Goal: Task Accomplishment & Management: Manage account settings

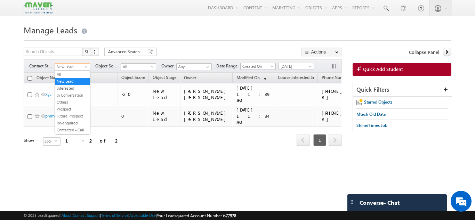
click at [85, 68] on span at bounding box center [87, 68] width 6 height 6
click at [78, 72] on link "All" at bounding box center [72, 74] width 35 height 6
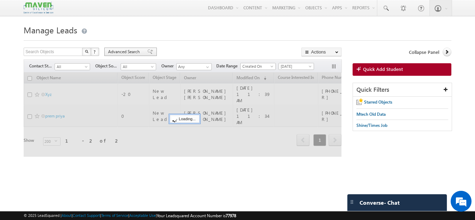
click at [124, 49] on div "Advanced Search" at bounding box center [130, 52] width 52 height 8
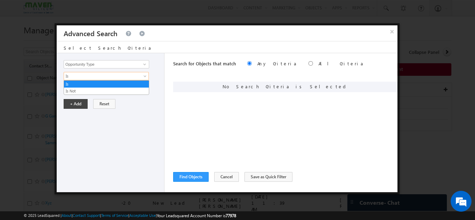
click at [102, 79] on span "Is" at bounding box center [101, 76] width 75 height 6
click at [161, 122] on div "Opportunity Type Object Activity Task Sales Group Prospect Id Academic Remarks …" at bounding box center [111, 122] width 108 height 139
click at [120, 88] on input "Select Opportunity" at bounding box center [106, 88] width 85 height 8
click at [134, 61] on input "Opportunity Type" at bounding box center [106, 64] width 85 height 8
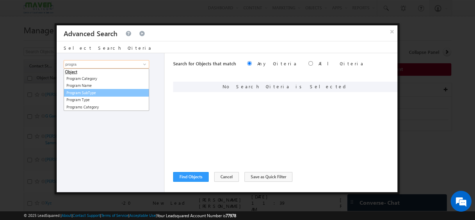
click at [107, 90] on link "Program SubType" at bounding box center [106, 93] width 85 height 8
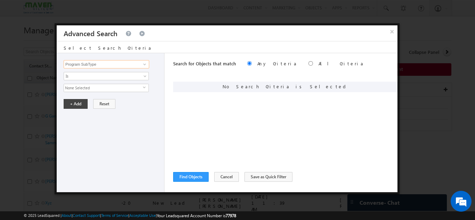
click at [105, 61] on input "Program SubType" at bounding box center [106, 64] width 85 height 8
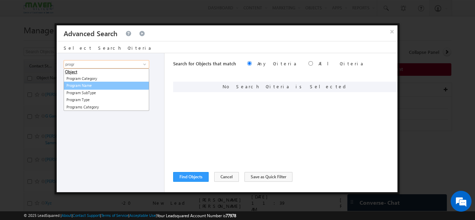
click at [98, 87] on link "Program Name" at bounding box center [106, 86] width 85 height 8
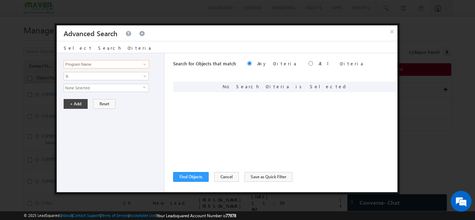
type input "Program Name"
click at [97, 87] on span "None Selected" at bounding box center [103, 88] width 79 height 8
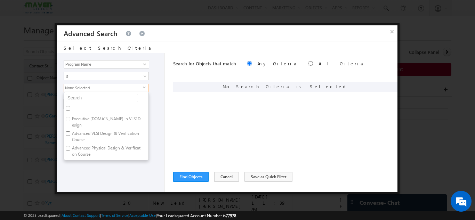
click at [96, 121] on label "Executive [DOMAIN_NAME] in VLSI Design" at bounding box center [106, 122] width 84 height 15
click at [70, 121] on input "Executive [DOMAIN_NAME] in VLSI Design" at bounding box center [68, 119] width 5 height 5
checkbox input "true"
click at [116, 165] on div "Opportunity Type Object Activity Task Sales Group Prospect Id Academic Remarks …" at bounding box center [111, 122] width 108 height 139
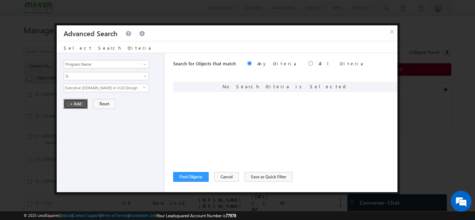
click at [79, 105] on button "+ Add" at bounding box center [76, 104] width 24 height 10
click at [308, 64] on input "radio" at bounding box center [310, 63] width 5 height 5
radio input "true"
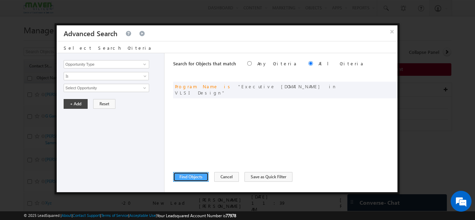
click at [187, 174] on button "Find Objects" at bounding box center [190, 177] width 35 height 10
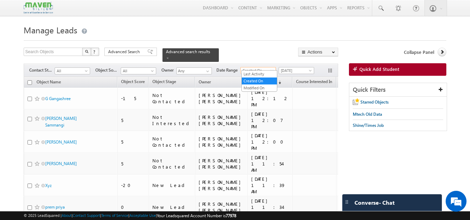
click at [267, 67] on span "Created On" at bounding box center [256, 70] width 33 height 6
click at [259, 73] on link "Last Activity" at bounding box center [259, 74] width 35 height 6
click at [268, 67] on span "Last Activity" at bounding box center [256, 70] width 33 height 6
click at [264, 78] on link "Created On" at bounding box center [259, 81] width 35 height 6
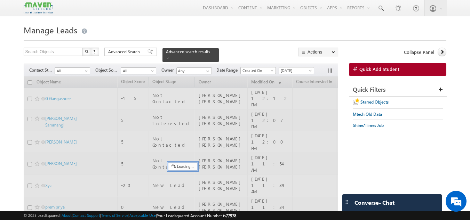
click at [288, 68] on span "[DATE]" at bounding box center [295, 70] width 33 height 6
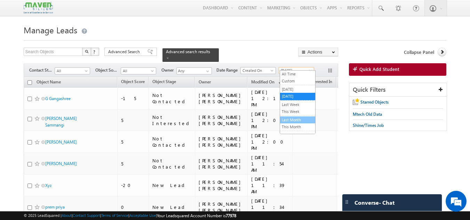
click at [289, 123] on link "Last Month" at bounding box center [297, 120] width 35 height 6
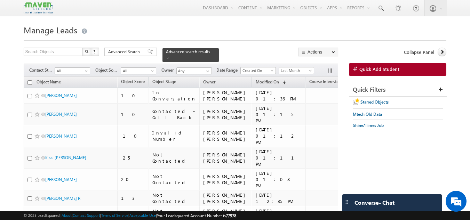
click at [142, 50] on div "Advanced Search" at bounding box center [130, 52] width 52 height 8
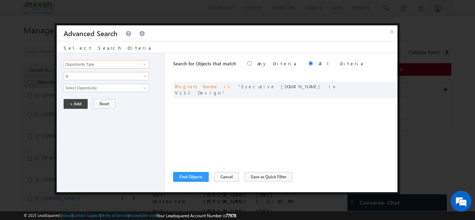
click at [122, 63] on input "Opportunity Type" at bounding box center [106, 64] width 85 height 8
drag, startPoint x: 104, startPoint y: 79, endPoint x: 102, endPoint y: 87, distance: 7.8
click at [102, 87] on ul "Object Website Website Page" at bounding box center [106, 78] width 85 height 21
click at [102, 87] on link "Website Page" at bounding box center [106, 86] width 85 height 8
type input "Website Page"
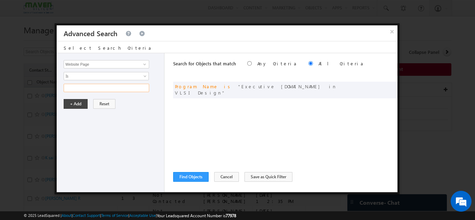
click at [102, 87] on input "text" at bounding box center [106, 88] width 85 height 8
paste input "PES-Mtech Paid"
type input "PES-Mtech Paid"
click at [70, 105] on button "+ Add" at bounding box center [76, 104] width 24 height 10
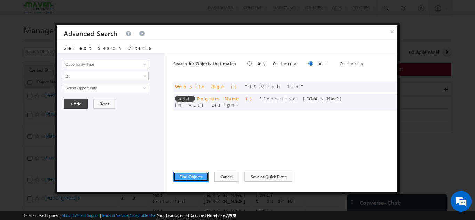
click at [197, 180] on button "Find Objects" at bounding box center [190, 177] width 35 height 10
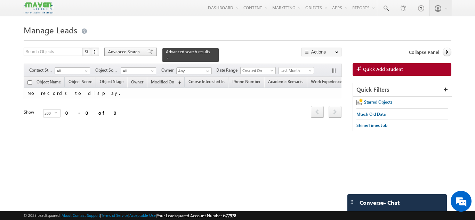
click at [142, 54] on div "Advanced Search" at bounding box center [130, 52] width 52 height 8
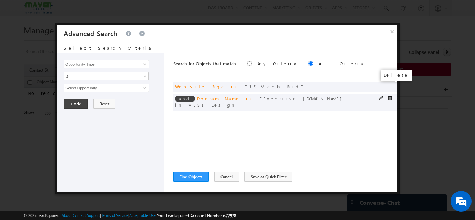
click at [0, 0] on span at bounding box center [0, 0] width 0 height 0
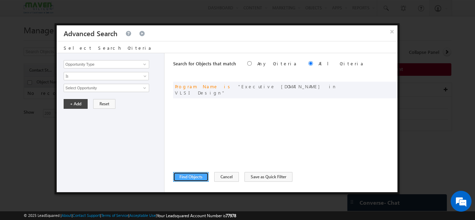
click at [187, 175] on button "Find Objects" at bounding box center [190, 177] width 35 height 10
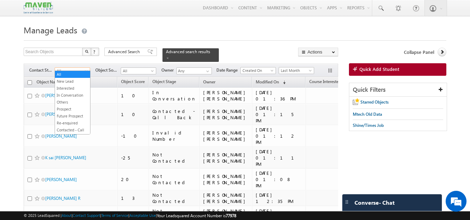
click at [75, 68] on span "All" at bounding box center [71, 71] width 33 height 6
click at [76, 132] on link "Not Eligible" at bounding box center [72, 131] width 35 height 6
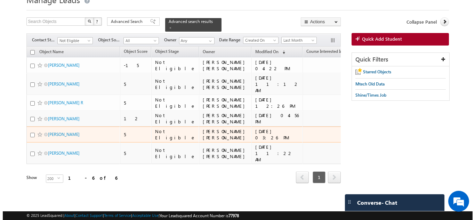
scroll to position [0, 0]
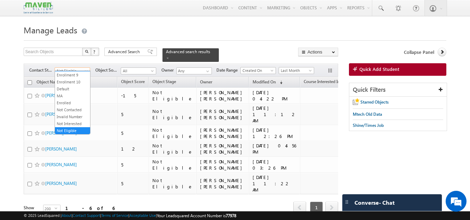
click at [84, 71] on body "Menu Gagandip Singh Saini gagan dip@m aven- silic on.co m" at bounding box center [235, 116] width 470 height 233
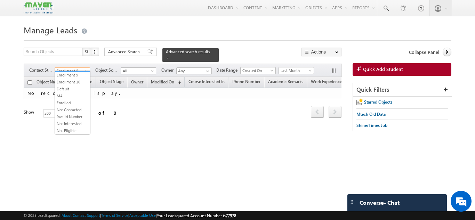
scroll to position [152, 0]
click at [87, 70] on span at bounding box center [87, 73] width 6 height 6
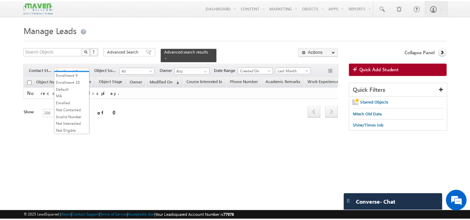
scroll to position [158, 0]
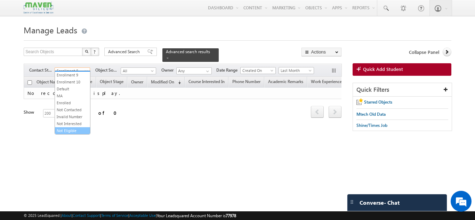
click at [75, 133] on link "Not Eligible" at bounding box center [72, 131] width 35 height 6
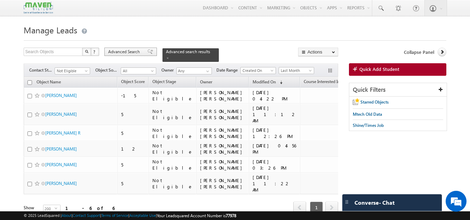
click at [149, 52] on div "Advanced Search" at bounding box center [130, 52] width 52 height 8
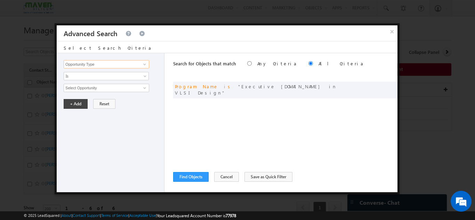
click at [125, 62] on input "Opportunity Type" at bounding box center [106, 64] width 85 height 8
click at [94, 88] on link "Website Page" at bounding box center [106, 86] width 85 height 8
type input "Website Page"
click at [111, 87] on input "text" at bounding box center [106, 88] width 85 height 8
paste input "PES-Mtech Paid"
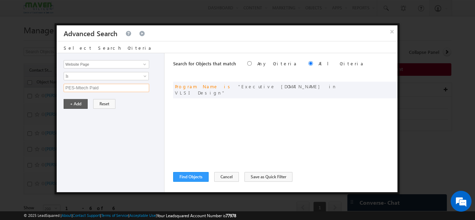
type input "PES-Mtech Paid"
click at [79, 106] on button "+ Add" at bounding box center [76, 104] width 24 height 10
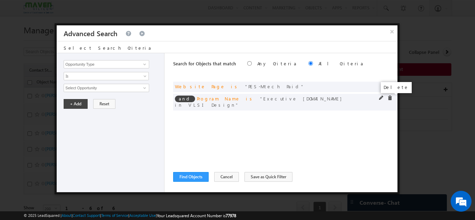
click at [391, 97] on span at bounding box center [389, 98] width 5 height 5
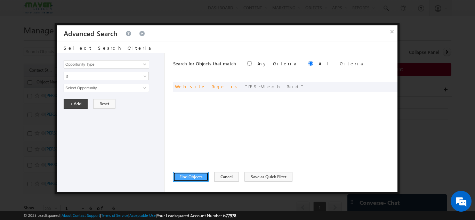
click at [189, 179] on button "Find Objects" at bounding box center [190, 177] width 35 height 10
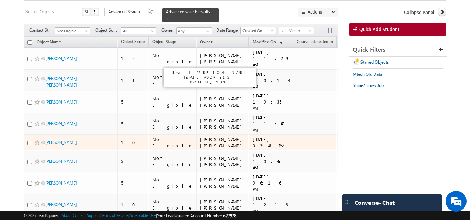
scroll to position [0, 0]
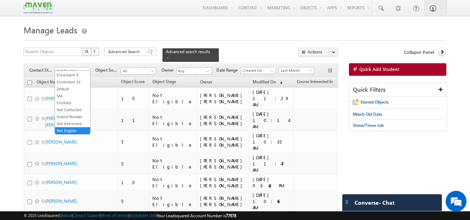
click at [89, 70] on span at bounding box center [87, 73] width 6 height 6
click at [74, 73] on link "All" at bounding box center [72, 74] width 35 height 6
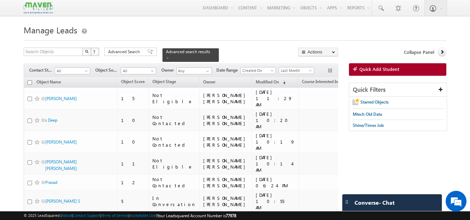
click at [30, 80] on input "checkbox" at bounding box center [29, 82] width 5 height 5
checkbox input "true"
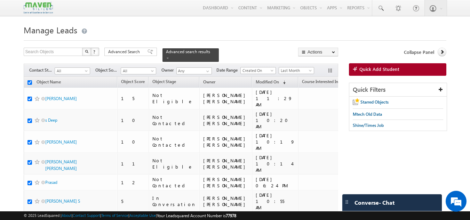
checkbox input "true"
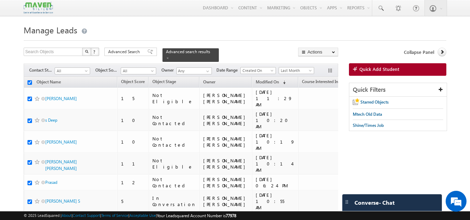
checkbox input "true"
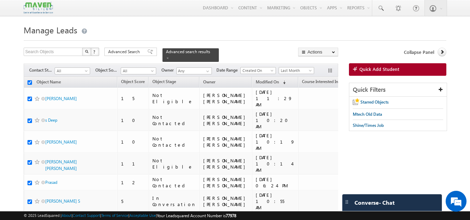
checkbox input "true"
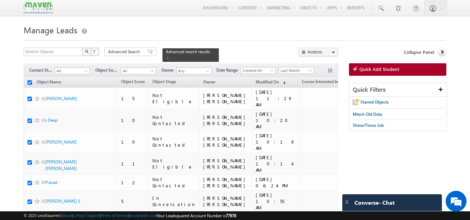
checkbox input "true"
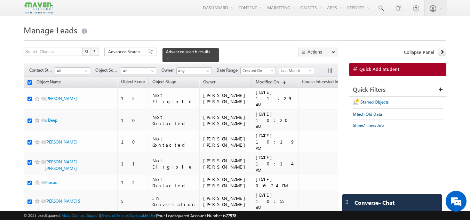
checkbox input "true"
click at [327, 68] on button "button" at bounding box center [330, 71] width 7 height 7
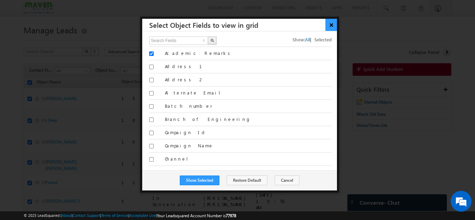
click at [332, 23] on button "×" at bounding box center [330, 25] width 11 height 12
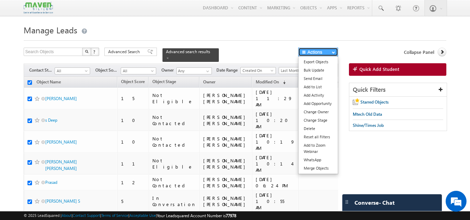
click at [333, 52] on span "button" at bounding box center [333, 52] width 3 height 3
click at [323, 85] on link "Add to List" at bounding box center [317, 87] width 39 height 8
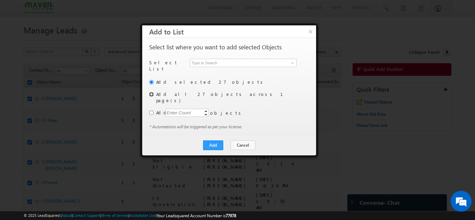
click at [150, 92] on input "radio" at bounding box center [151, 94] width 5 height 5
radio input "true"
click at [217, 140] on button "Add" at bounding box center [213, 145] width 20 height 10
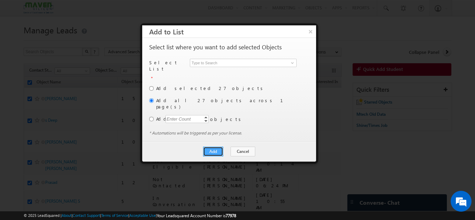
click at [217, 147] on button "Add" at bounding box center [213, 152] width 20 height 10
click at [293, 63] on span at bounding box center [292, 63] width 6 height 6
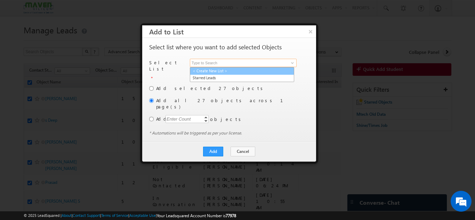
click at [229, 72] on link "< Create New List >" at bounding box center [242, 71] width 104 height 8
type input "< Create New List >"
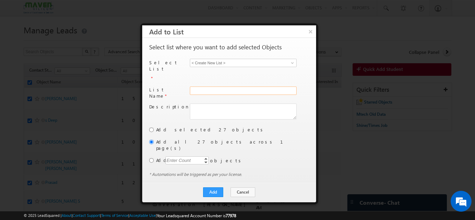
click at [220, 87] on input "text" at bounding box center [243, 91] width 107 height 8
type input "Diwali discount"
click at [218, 187] on button "Add" at bounding box center [213, 192] width 20 height 10
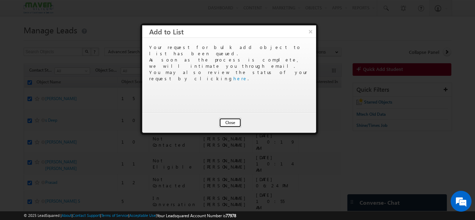
click at [227, 119] on button "Close" at bounding box center [230, 123] width 22 height 10
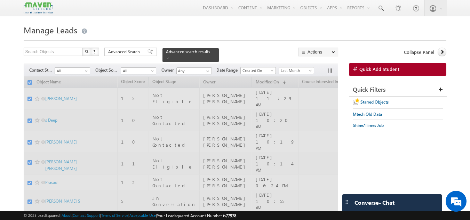
checkbox input "false"
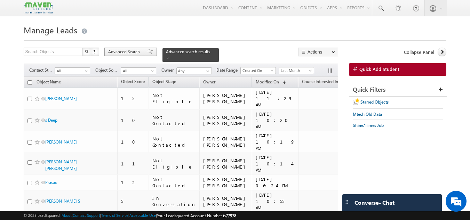
click at [148, 51] on span at bounding box center [150, 51] width 6 height 5
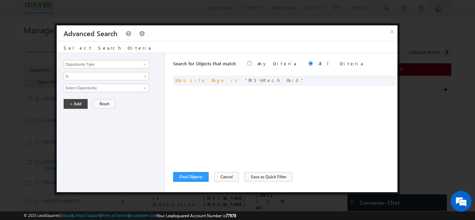
click at [126, 66] on input "Opportunity Type" at bounding box center [106, 64] width 85 height 8
type input "c"
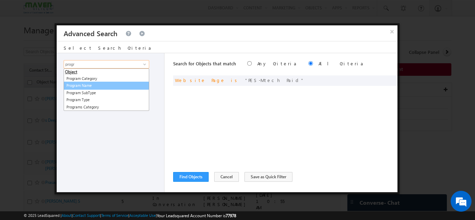
click at [105, 88] on link "Program Name" at bounding box center [106, 86] width 85 height 8
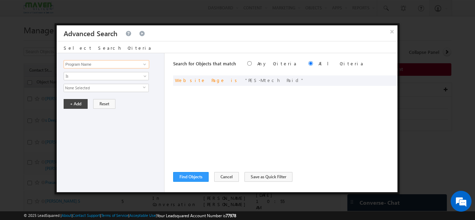
type input "Program Name"
click at [105, 88] on span "None Selected" at bounding box center [103, 88] width 79 height 8
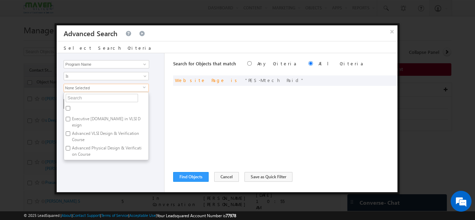
click at [98, 120] on label "Executive [DOMAIN_NAME] in VLSI Design" at bounding box center [106, 122] width 84 height 15
click at [70, 120] on input "Executive [DOMAIN_NAME] in VLSI Design" at bounding box center [68, 119] width 5 height 5
checkbox input "true"
click at [86, 177] on div "Opportunity Type Object Activity Task Sales Group Prospect Id Academic Remarks …" at bounding box center [111, 122] width 108 height 139
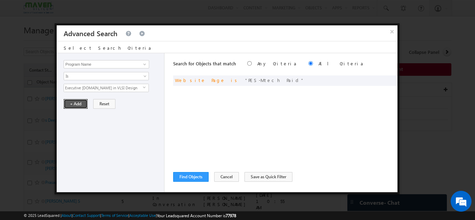
click at [72, 99] on button "+ Add" at bounding box center [76, 104] width 24 height 10
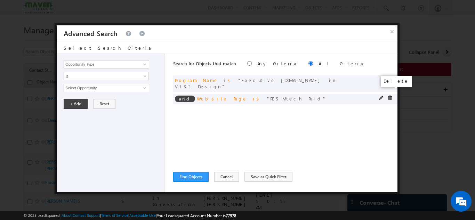
click at [388, 96] on span at bounding box center [389, 98] width 5 height 5
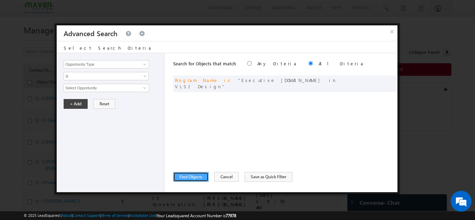
click at [193, 176] on button "Find Objects" at bounding box center [190, 177] width 35 height 10
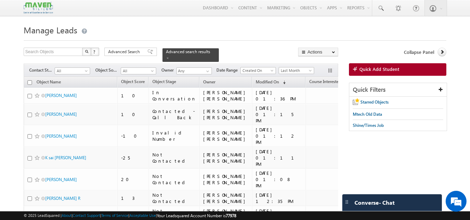
click at [31, 80] on input "checkbox" at bounding box center [29, 82] width 5 height 5
checkbox input "true"
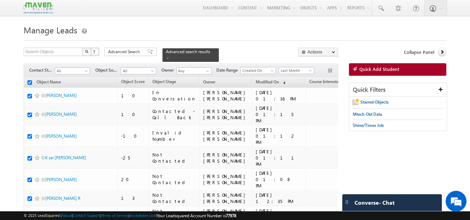
checkbox input "true"
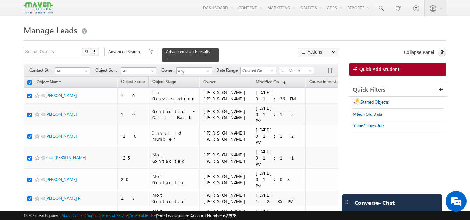
checkbox input "true"
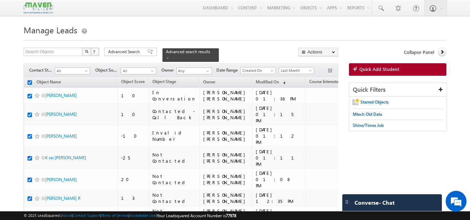
checkbox input "true"
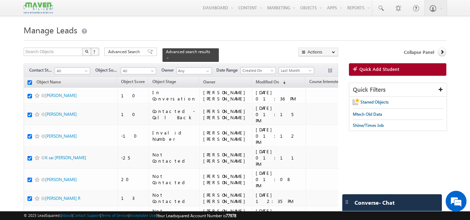
checkbox input "true"
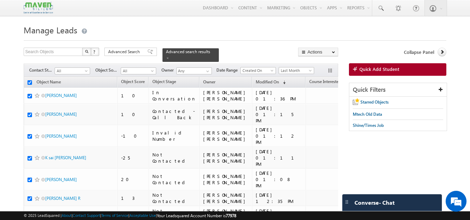
checkbox input "true"
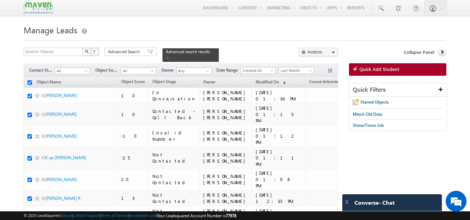
checkbox input "true"
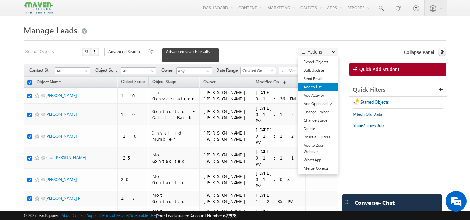
click at [318, 87] on link "Add to List" at bounding box center [317, 87] width 39 height 8
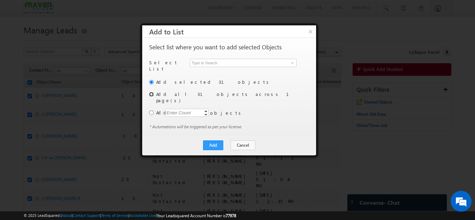
click at [153, 92] on input "radio" at bounding box center [151, 94] width 5 height 5
radio input "true"
click at [210, 62] on input at bounding box center [243, 63] width 107 height 8
click at [291, 66] on link at bounding box center [291, 62] width 9 height 7
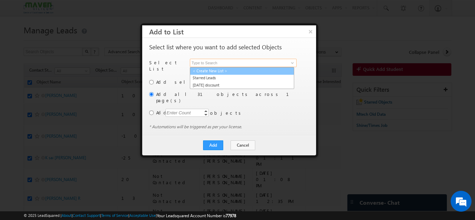
click at [255, 73] on link "< Create New List >" at bounding box center [242, 71] width 104 height 8
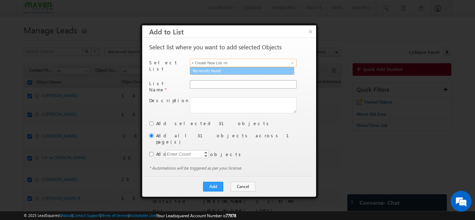
type input "< Create New List >n"
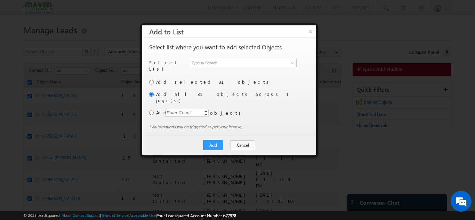
click at [229, 79] on div "Select List Select List < Create New List > Starred Leads Diwali discount 1 res…" at bounding box center [228, 91] width 158 height 65
click at [292, 61] on span at bounding box center [292, 63] width 6 height 6
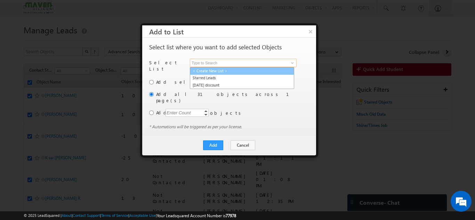
click at [205, 70] on link "< Create New List >" at bounding box center [242, 71] width 104 height 8
type input "< Create New List >"
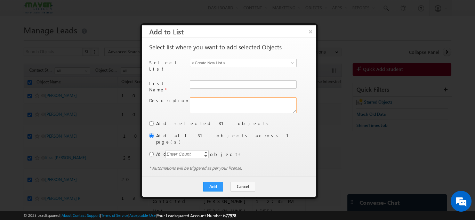
click at [206, 98] on textarea at bounding box center [243, 105] width 107 height 16
type textarea "diwali new discount"
click at [214, 182] on button "Add" at bounding box center [213, 187] width 20 height 10
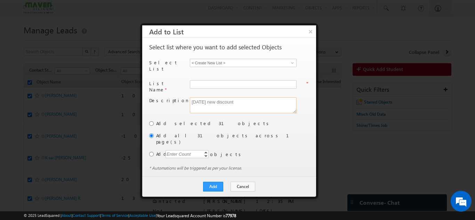
drag, startPoint x: 235, startPoint y: 97, endPoint x: 177, endPoint y: 112, distance: 59.3
click at [177, 112] on div "Select List Select List < Create New List > Starred Leads Diwali discount < Cre…" at bounding box center [228, 112] width 158 height 106
click at [200, 75] on div "List Name * * List with this name already exists. Description" at bounding box center [228, 95] width 158 height 41
click at [200, 80] on input "text" at bounding box center [243, 84] width 107 height 8
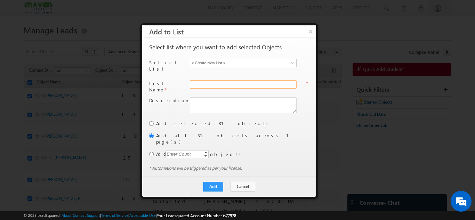
paste input "diwali new discount"
type input "diwali new discount"
click at [210, 182] on button "Add" at bounding box center [213, 187] width 20 height 10
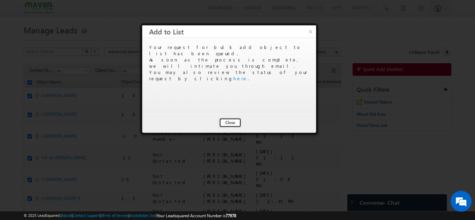
click at [239, 118] on button "Close" at bounding box center [230, 123] width 22 height 10
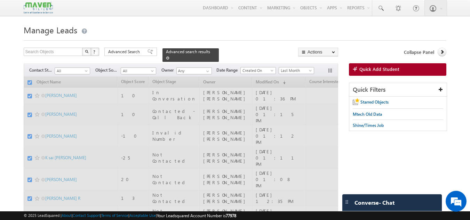
checkbox input "false"
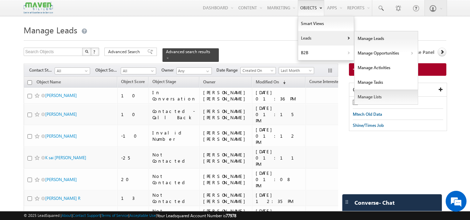
click at [370, 96] on link "Manage Lists" at bounding box center [386, 97] width 64 height 15
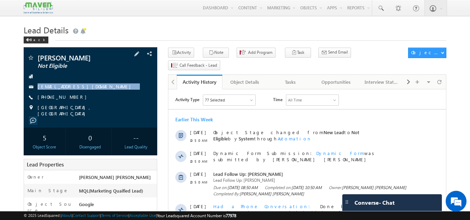
click at [88, 86] on link "ganeshprabu412@gmail.com" at bounding box center [86, 86] width 97 height 6
drag, startPoint x: 113, startPoint y: 88, endPoint x: 97, endPoint y: 94, distance: 17.2
click at [97, 94] on div "Ganesh prabu Not Eligible ganeshprabu412@gmail.com +91-9384792451" at bounding box center [90, 85] width 127 height 63
copy div "ganeshprabu412@gmail.com"
click at [80, 99] on div "+91-9384792451" at bounding box center [90, 97] width 127 height 7
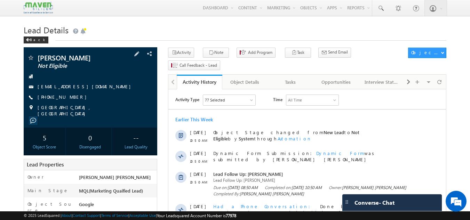
click at [80, 99] on div "+91-9384792451" at bounding box center [90, 97] width 127 height 7
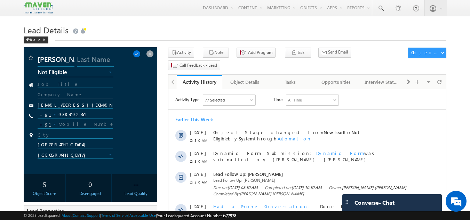
click at [53, 98] on input "text" at bounding box center [76, 95] width 76 height 7
click at [152, 55] on span at bounding box center [150, 54] width 8 height 8
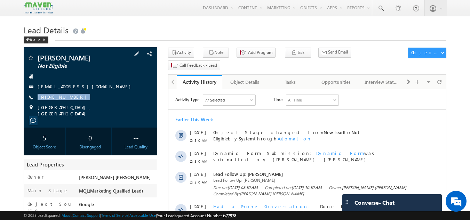
drag, startPoint x: 76, startPoint y: 100, endPoint x: 65, endPoint y: 102, distance: 10.9
click at [65, 102] on div "Ganesh prabu Not Eligible ganeshprabu412@gmail.com +91-9384792451" at bounding box center [90, 85] width 127 height 63
copy div "+91-9384792451"
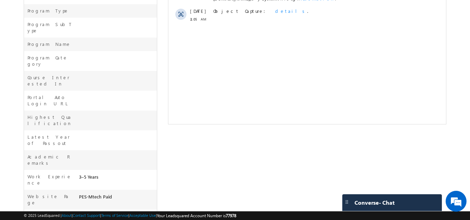
drag, startPoint x: 114, startPoint y: 132, endPoint x: 79, endPoint y: 131, distance: 34.8
click at [79, 193] on div "PES-Mtech Paid" at bounding box center [117, 198] width 80 height 10
copy div "PES-Mtech Paid"
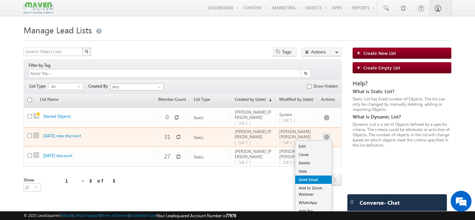
click at [318, 176] on link "Send Email" at bounding box center [313, 180] width 36 height 8
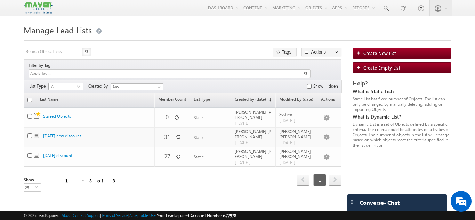
click at [78, 85] on span "select" at bounding box center [80, 86] width 6 height 3
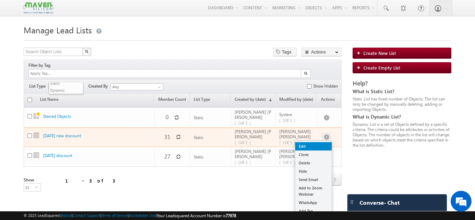
click at [312, 142] on link "Edit" at bounding box center [313, 146] width 36 height 8
checkbox input "true"
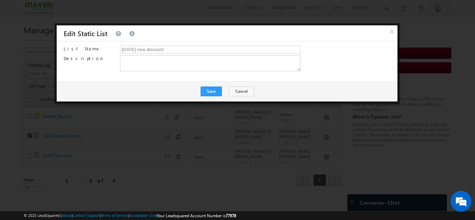
click at [242, 97] on div "Save Cancel" at bounding box center [227, 91] width 341 height 20
click at [242, 93] on button "Cancel" at bounding box center [241, 92] width 25 height 10
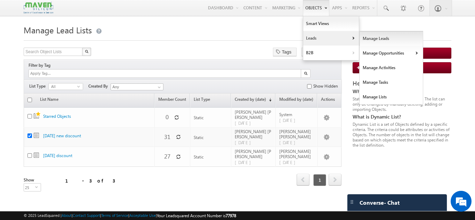
click at [362, 39] on link "Manage Leads" at bounding box center [391, 38] width 64 height 15
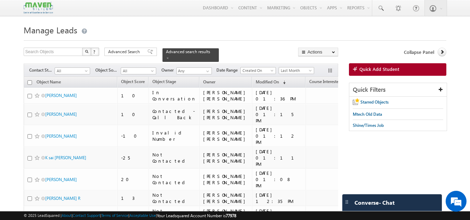
click at [87, 72] on div "Filters Contact Stage All All Object Source All All Owner Any Any Date Range Go…" at bounding box center [181, 70] width 314 height 13
click at [85, 70] on span at bounding box center [87, 73] width 6 height 6
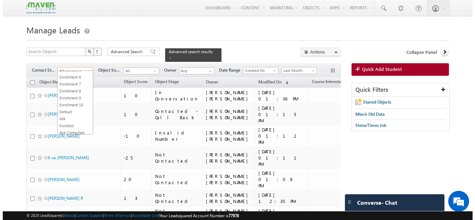
scroll to position [158, 0]
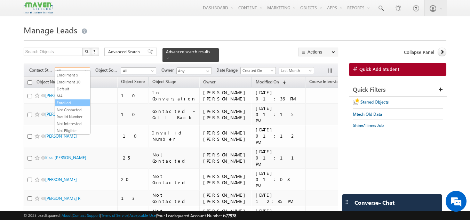
click at [82, 104] on link "Enrolled" at bounding box center [72, 103] width 35 height 6
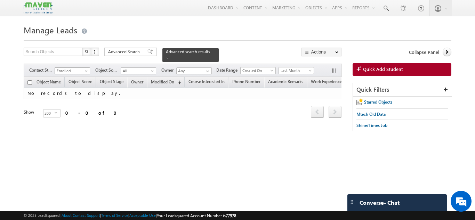
click at [86, 70] on span at bounding box center [87, 73] width 6 height 6
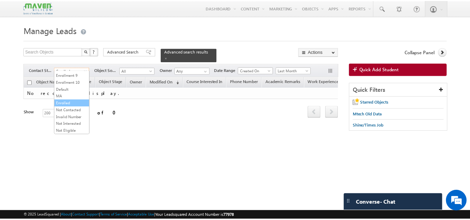
scroll to position [0, 0]
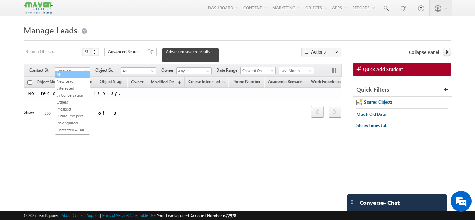
click at [74, 76] on link "All" at bounding box center [72, 74] width 35 height 6
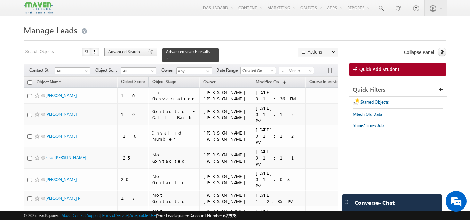
click at [139, 49] on span "Advanced Search" at bounding box center [125, 52] width 34 height 6
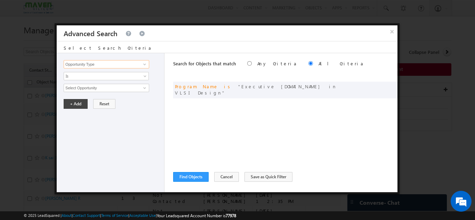
click at [112, 63] on input "Opportunity Type" at bounding box center [106, 64] width 85 height 8
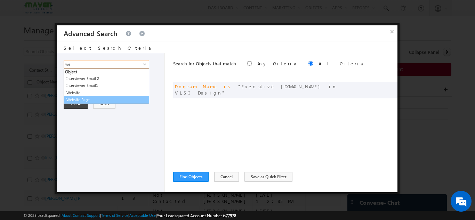
click at [96, 96] on link "Website Page" at bounding box center [106, 100] width 85 height 8
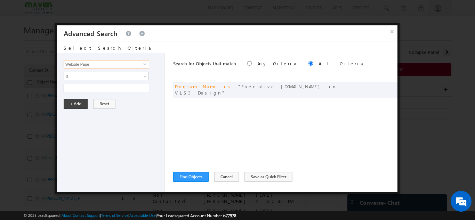
type input "Website Page"
click at [102, 89] on input "text" at bounding box center [106, 88] width 85 height 8
paste input "PES-Mtech Paid"
type input "PES-Mtech Paid"
click at [76, 101] on button "+ Add" at bounding box center [76, 104] width 24 height 10
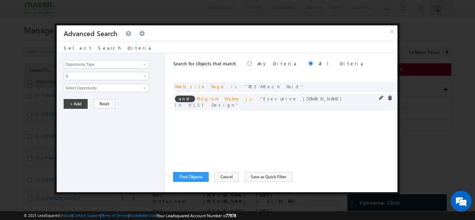
click at [389, 95] on div "and Program Name is Executive M.Tech in VLSI Design" at bounding box center [285, 102] width 224 height 17
click at [389, 98] on span at bounding box center [389, 98] width 5 height 5
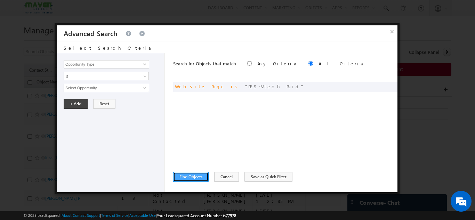
click at [205, 175] on button "Find Objects" at bounding box center [190, 177] width 35 height 10
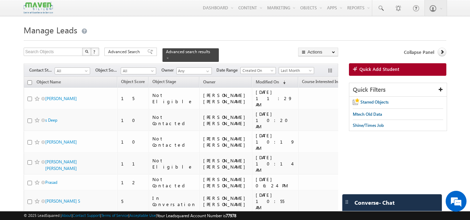
click at [28, 80] on input "checkbox" at bounding box center [29, 82] width 5 height 5
checkbox input "true"
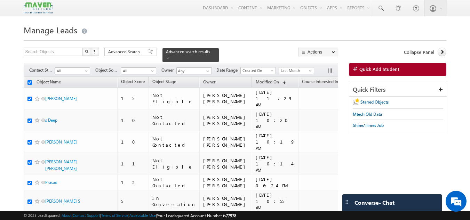
checkbox input "true"
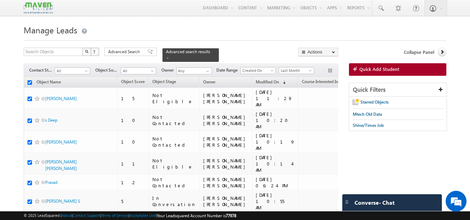
checkbox input "true"
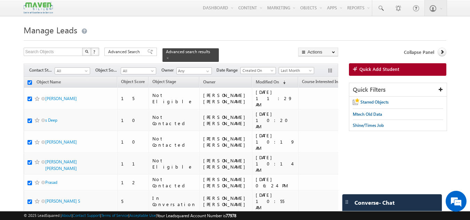
checkbox input "true"
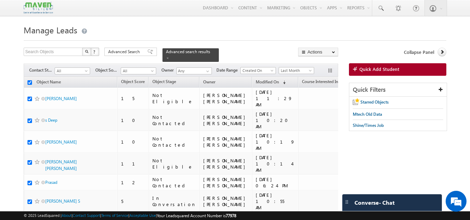
checkbox input "true"
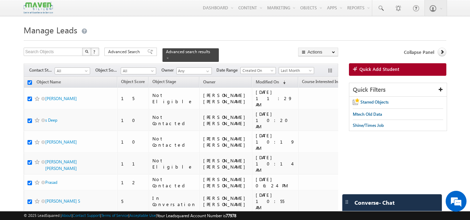
checkbox input "true"
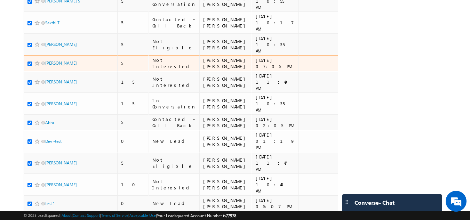
scroll to position [201, 0]
click at [28, 66] on input "checkbox" at bounding box center [29, 63] width 5 height 5
checkbox input "false"
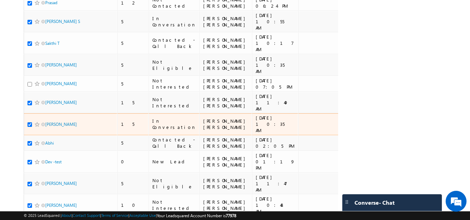
scroll to position [179, 0]
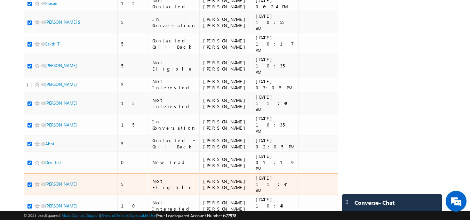
click at [199, 191] on td "[PERSON_NAME] [PERSON_NAME]" at bounding box center [225, 184] width 52 height 22
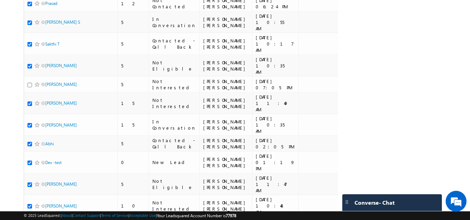
scroll to position [0, 0]
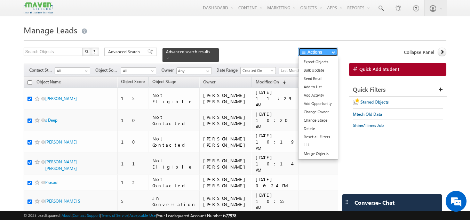
click at [331, 51] on button "Actions" at bounding box center [318, 52] width 40 height 9
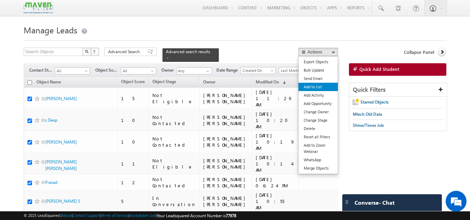
click at [325, 87] on link "Add to List" at bounding box center [317, 87] width 39 height 8
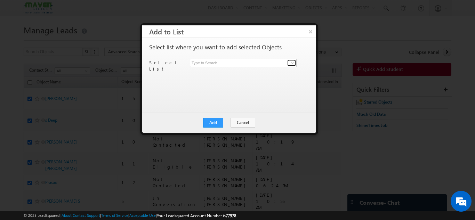
click at [290, 63] on span at bounding box center [292, 63] width 6 height 6
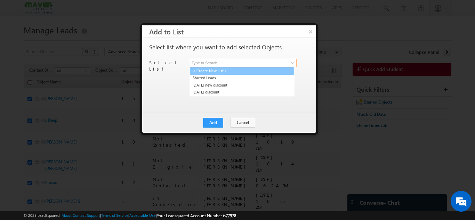
click at [220, 73] on link "< Create New List >" at bounding box center [242, 71] width 104 height 8
type input "< Create New List >"
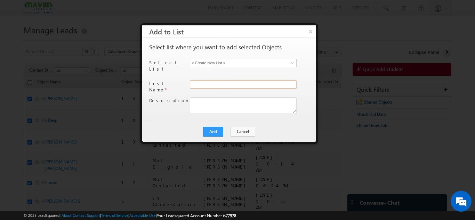
click at [215, 80] on input "text" at bounding box center [243, 84] width 107 height 8
type input "diwaleeeee"
click at [215, 127] on button "Add" at bounding box center [213, 132] width 20 height 10
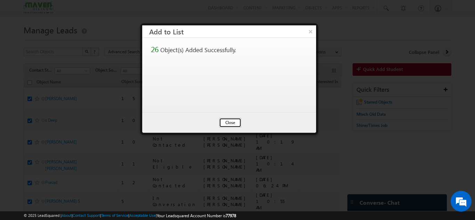
click at [228, 126] on button "Close" at bounding box center [230, 123] width 22 height 10
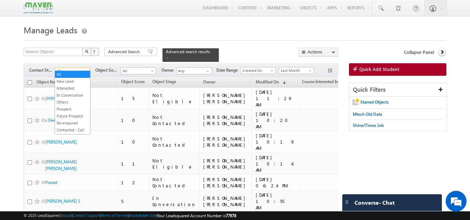
click at [88, 70] on span at bounding box center [87, 73] width 6 height 6
click at [80, 80] on link "New Lead" at bounding box center [72, 81] width 35 height 6
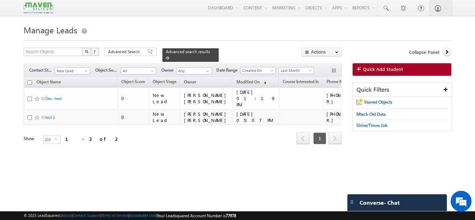
click at [169, 56] on span at bounding box center [167, 57] width 3 height 3
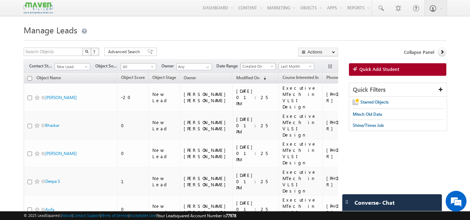
click at [269, 66] on span "Created On" at bounding box center [256, 66] width 33 height 6
drag, startPoint x: 263, startPoint y: 70, endPoint x: 261, endPoint y: 73, distance: 4.1
click at [261, 73] on ul "Last Activity Created On Modified On" at bounding box center [259, 81] width 36 height 22
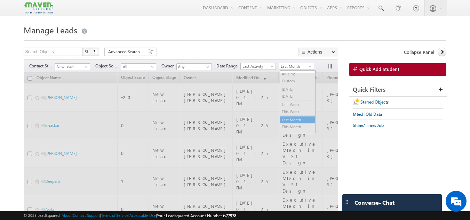
click at [287, 66] on span "Last Month" at bounding box center [295, 66] width 33 height 6
click at [288, 68] on span "Last Month" at bounding box center [295, 66] width 33 height 6
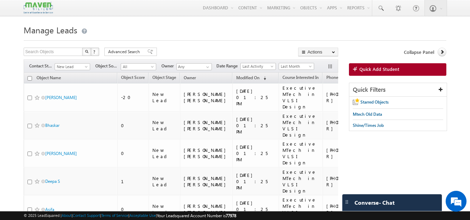
click at [285, 65] on span "Last Month" at bounding box center [295, 66] width 33 height 6
click at [287, 66] on span "Last Month" at bounding box center [295, 66] width 33 height 6
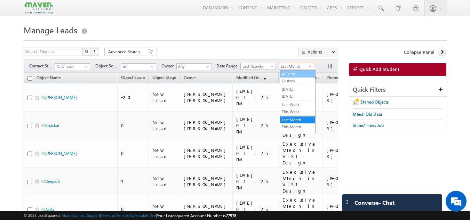
click at [287, 76] on link "All Time" at bounding box center [297, 74] width 35 height 6
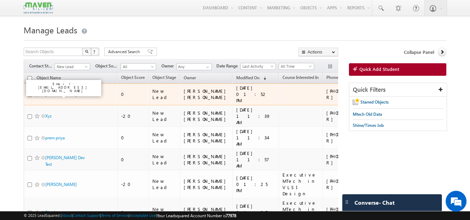
click at [59, 93] on link "Anita Patil" at bounding box center [61, 94] width 32 height 5
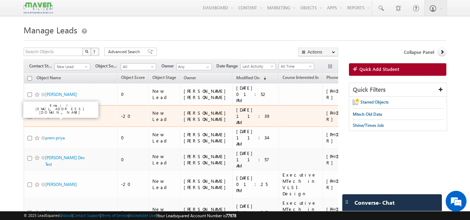
click at [48, 115] on link "Xyz" at bounding box center [48, 115] width 6 height 5
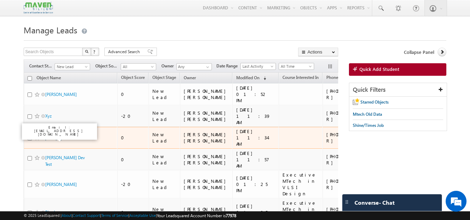
click at [56, 138] on link "prem priya" at bounding box center [54, 137] width 19 height 5
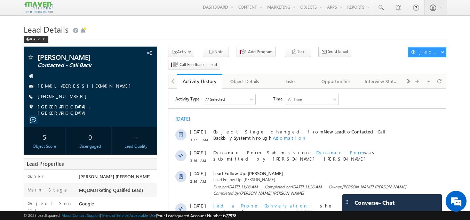
scroll to position [0, 0]
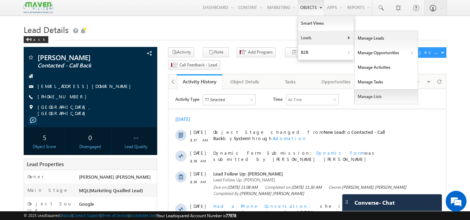
click at [371, 99] on link "Manage Lists" at bounding box center [386, 96] width 64 height 15
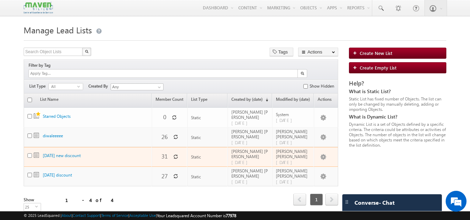
click at [30, 153] on input "checkbox" at bounding box center [29, 155] width 5 height 5
checkbox input "true"
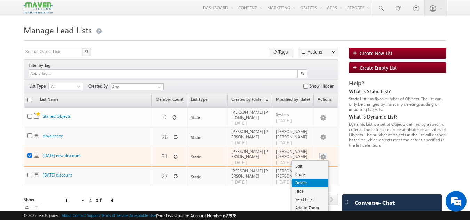
scroll to position [15, 0]
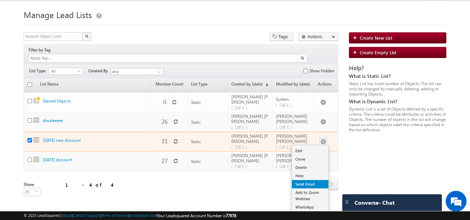
click at [308, 180] on link "Send Email" at bounding box center [310, 184] width 36 height 8
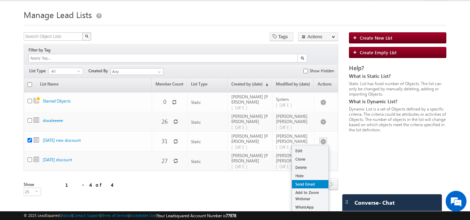
scroll to position [0, 0]
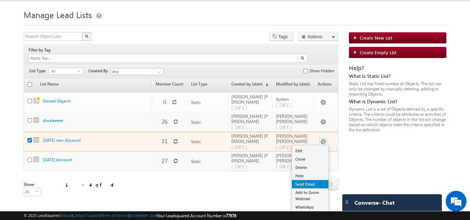
click at [319, 180] on link "Send Email" at bounding box center [310, 184] width 36 height 8
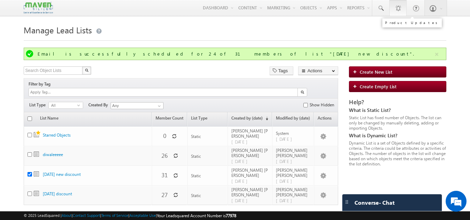
click at [389, 0] on link "1" at bounding box center [397, 8] width 17 height 16
click at [387, 7] on link at bounding box center [380, 8] width 17 height 16
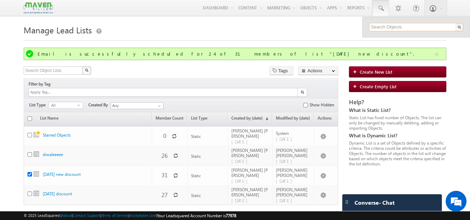
click at [379, 29] on input "text" at bounding box center [416, 27] width 94 height 8
paste input "90909 02017"
click at [385, 27] on input "90909 02017" at bounding box center [416, 27] width 94 height 8
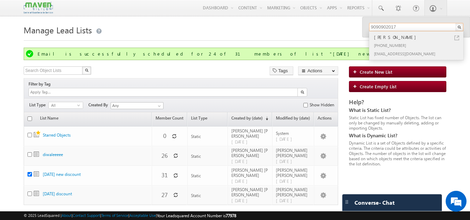
type input "9090902017"
click at [385, 39] on div "Shuvendra Kumar Tripathy" at bounding box center [418, 37] width 93 height 8
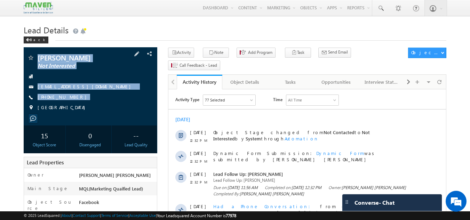
drag, startPoint x: 39, startPoint y: 56, endPoint x: 76, endPoint y: 108, distance: 64.0
click at [76, 108] on div "Shuvendra Kumar Tripathy Not Interested shuvendra12478@gmail.com +91-9090902017…" at bounding box center [90, 84] width 127 height 60
copy div "Shuvendra Kumar Tripathy Not Interested shuvendra12478@gmail.com +91-9090902017"
click at [150, 97] on div "Shuvendra Kumar Tripathy Not Interested shuvendra12478@gmail.com +91-9090902017…" at bounding box center [90, 84] width 127 height 60
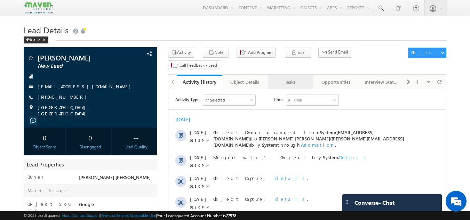
click at [293, 78] on div "Tasks" at bounding box center [290, 82] width 34 height 8
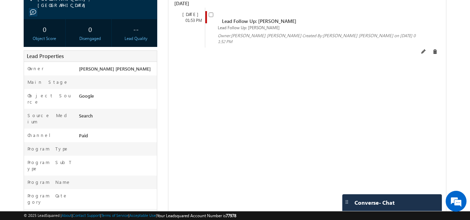
scroll to position [241, 0]
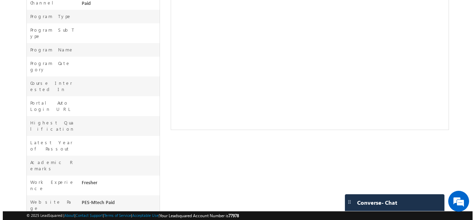
scroll to position [0, 0]
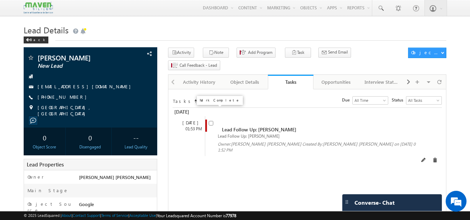
click at [209, 121] on input "checkbox" at bounding box center [211, 123] width 5 height 5
checkbox input "false"
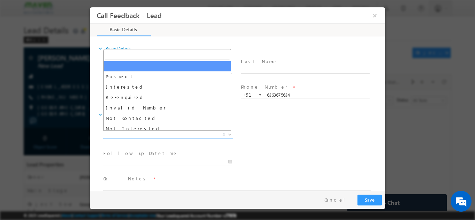
click at [127, 133] on span "X" at bounding box center [168, 134] width 130 height 7
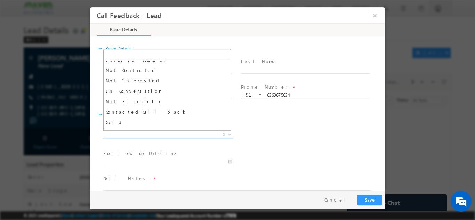
scroll to position [48, 0]
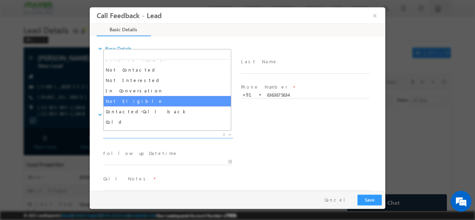
select select "Not Eligible"
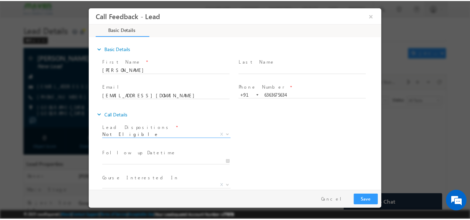
scroll to position [37, 0]
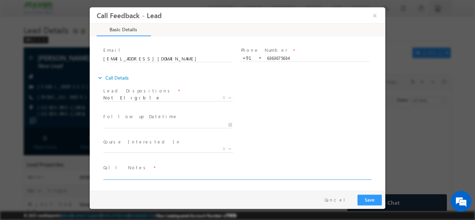
click at [125, 177] on textarea at bounding box center [236, 175] width 267 height 8
click at [268, 177] on textarea "fresher doing mtech" at bounding box center [236, 175] width 267 height 8
type textarea "fresher doing mtech not elligible"
click at [369, 199] on button "Save" at bounding box center [369, 199] width 24 height 11
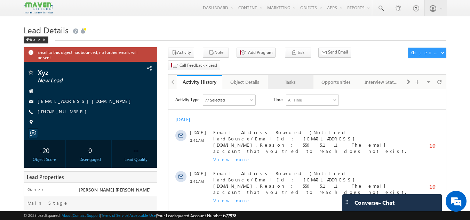
click at [287, 78] on div "Tasks" at bounding box center [290, 82] width 34 height 8
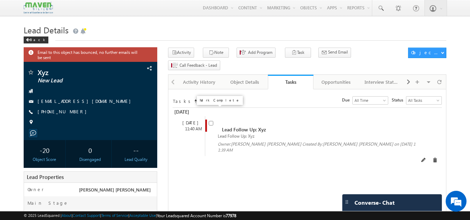
click at [212, 121] on input "checkbox" at bounding box center [211, 123] width 5 height 5
checkbox input "false"
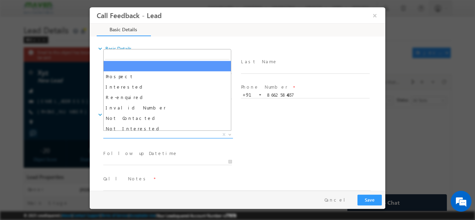
click at [156, 133] on span "X" at bounding box center [168, 134] width 130 height 7
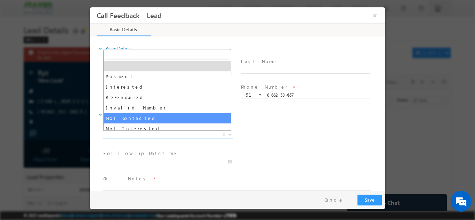
select select "Not Contacted"
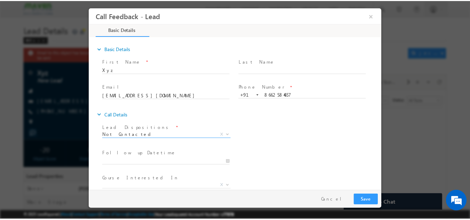
scroll to position [37, 0]
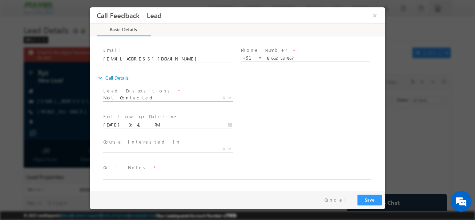
click at [158, 125] on input "15/10/2025 3:41 PM" at bounding box center [167, 124] width 129 height 7
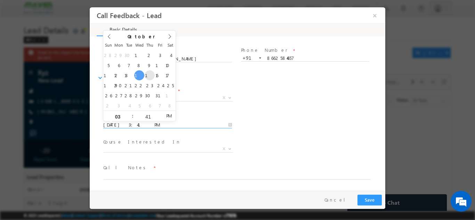
type input "16/10/2025 3:41 PM"
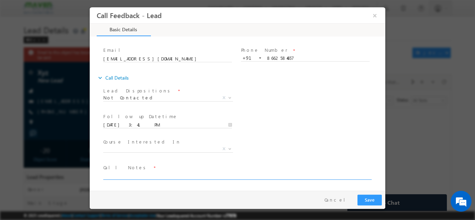
click at [139, 174] on textarea at bounding box center [236, 175] width 267 height 8
type textarea "dnp"
click at [362, 198] on button "Save" at bounding box center [369, 199] width 24 height 11
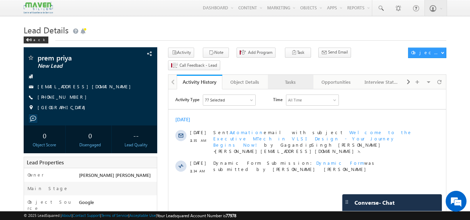
click at [284, 75] on link "Tasks" at bounding box center [291, 82] width 46 height 15
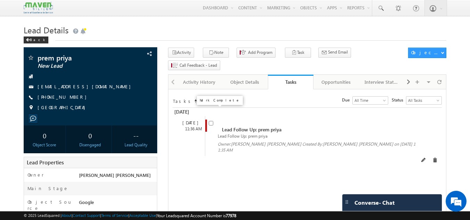
click at [212, 121] on input "checkbox" at bounding box center [211, 123] width 5 height 5
checkbox input "false"
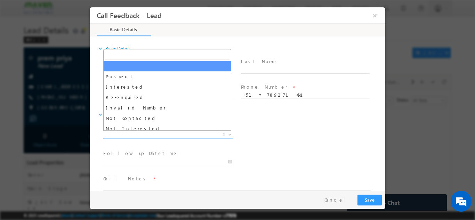
click at [198, 134] on span "X" at bounding box center [168, 134] width 130 height 7
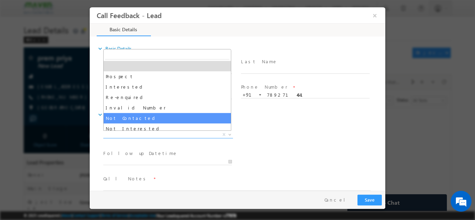
select select "Not Contacted"
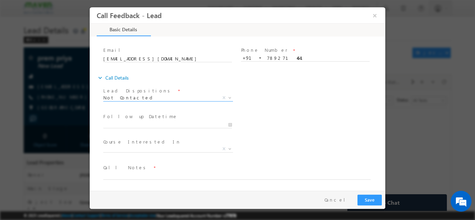
scroll to position [36, 0]
click at [166, 124] on input "[DATE] 3:50 PM" at bounding box center [167, 125] width 129 height 7
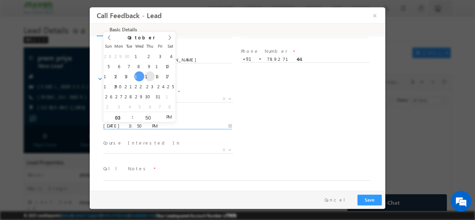
type input "[DATE] 3:50 PM"
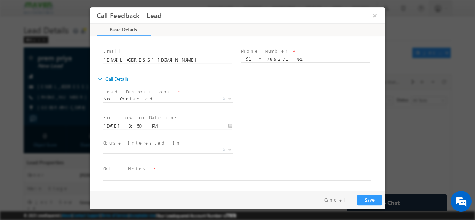
click at [261, 109] on div "Lead Dispositions * Prospect Interested Re-enquired Invalid Number Not Contacte…" at bounding box center [243, 100] width 283 height 26
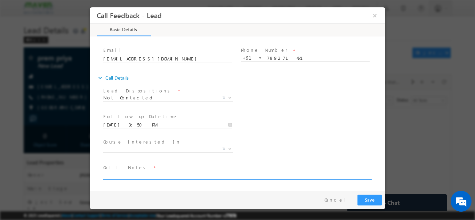
click at [167, 172] on textarea at bounding box center [236, 175] width 267 height 8
type textarea "dnp"
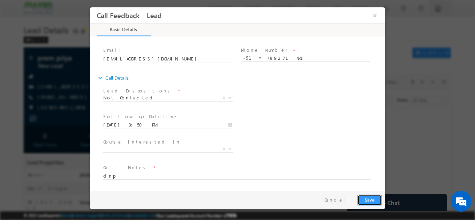
click at [370, 197] on button "Save" at bounding box center [369, 199] width 24 height 11
